Goal: Find specific page/section: Find specific page/section

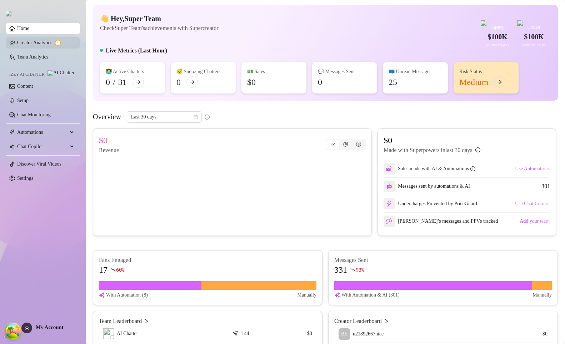
click at [56, 39] on link "Creator Analytics" at bounding box center [45, 42] width 57 height 11
